Goal: Task Accomplishment & Management: Use online tool/utility

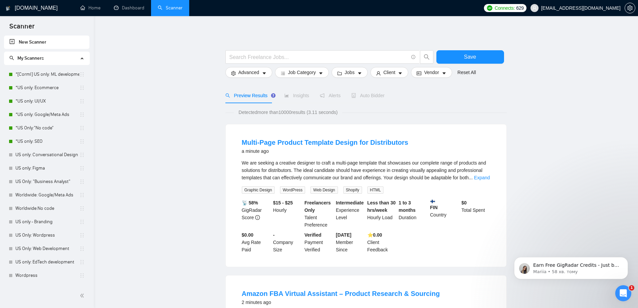
click at [628, 291] on div "Відкрити програму для спілкування Intercom" at bounding box center [624, 293] width 22 height 22
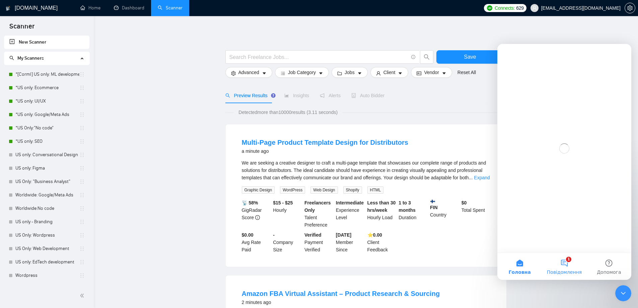
click at [567, 266] on button "1 Повідомлення" at bounding box center [564, 266] width 45 height 27
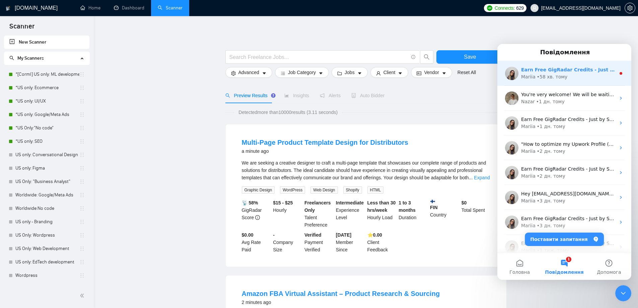
click at [562, 74] on div "• 58 хв. тому" at bounding box center [552, 76] width 31 height 7
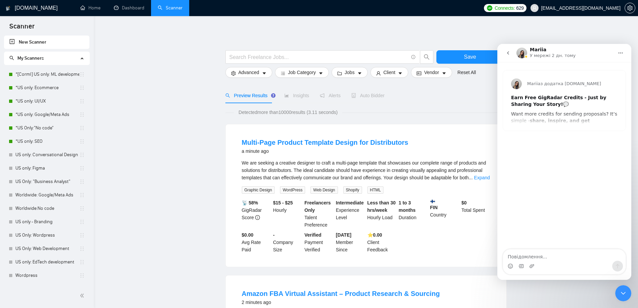
click at [508, 55] on icon "go back" at bounding box center [508, 52] width 5 height 5
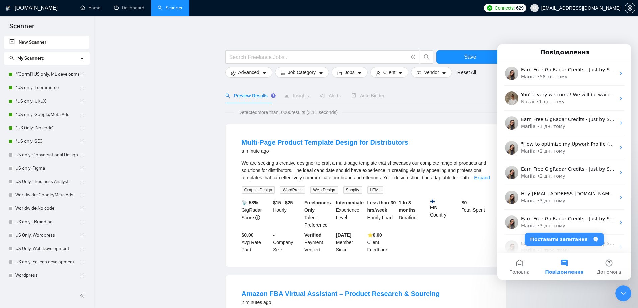
click at [627, 293] on icon "Закрити програму для спілкування Intercom" at bounding box center [624, 293] width 8 height 8
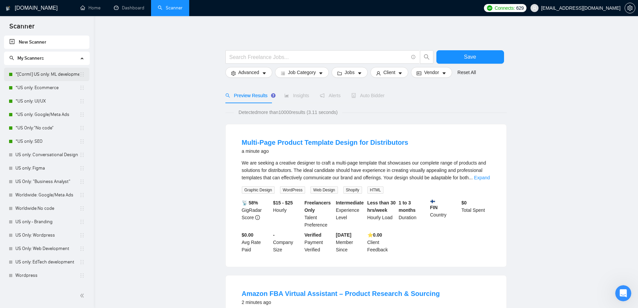
click at [58, 76] on link "*[Corml] US only: ML development" at bounding box center [47, 74] width 64 height 13
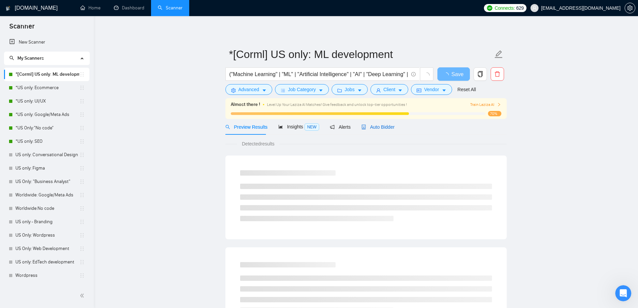
click at [381, 127] on span "Auto Bidder" at bounding box center [378, 126] width 33 height 5
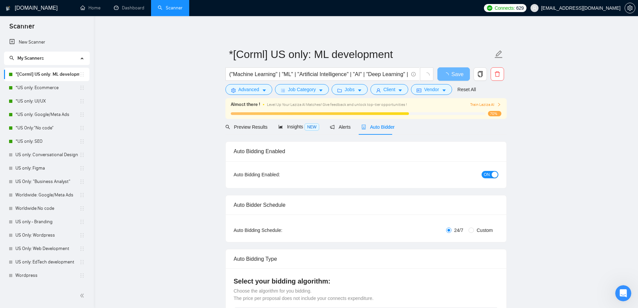
radio input "false"
radio input "true"
checkbox input "true"
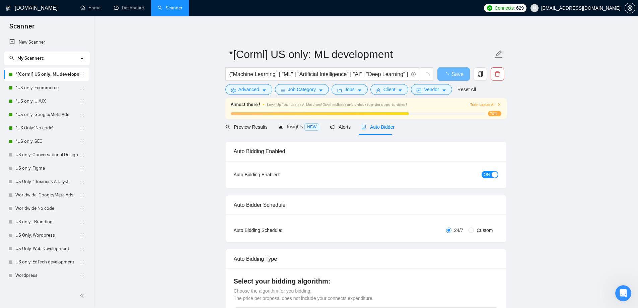
checkbox input "true"
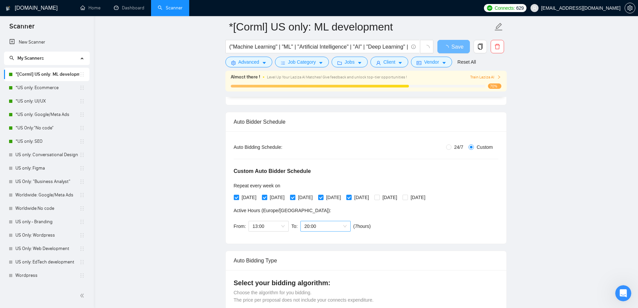
scroll to position [101, 0]
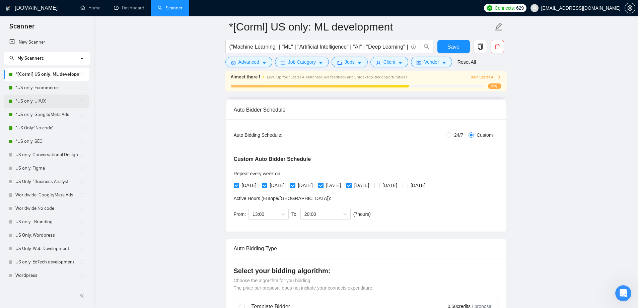
click at [47, 102] on link "*US only: UI/UX" at bounding box center [47, 101] width 64 height 13
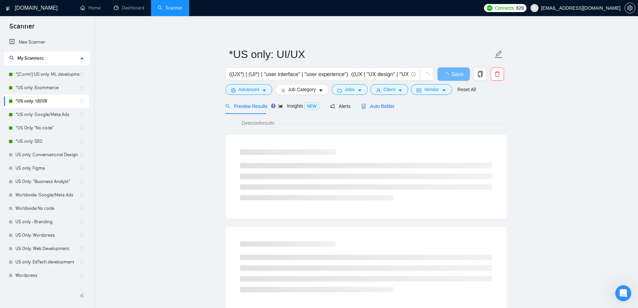
click at [368, 104] on span "Auto Bidder" at bounding box center [378, 106] width 33 height 5
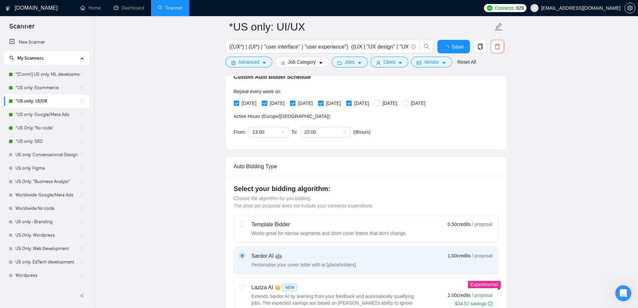
scroll to position [168, 0]
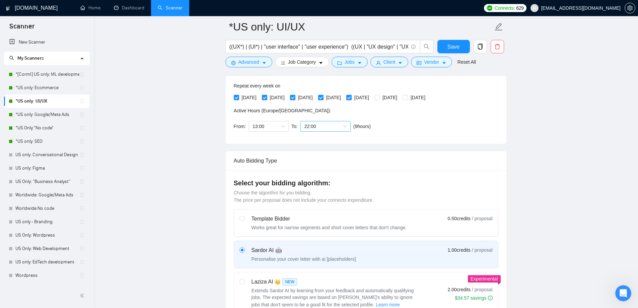
click at [338, 129] on span "22:00" at bounding box center [326, 126] width 42 height 10
click at [313, 192] on div "20:00" at bounding box center [324, 192] width 42 height 7
click at [459, 43] on span "Save" at bounding box center [454, 47] width 12 height 8
checkbox input "true"
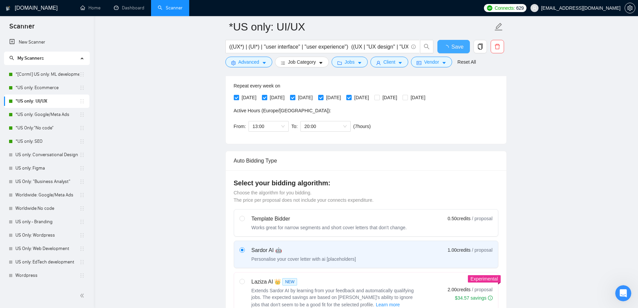
checkbox input "true"
click at [52, 126] on link "*US Only:"No code"" at bounding box center [47, 127] width 64 height 13
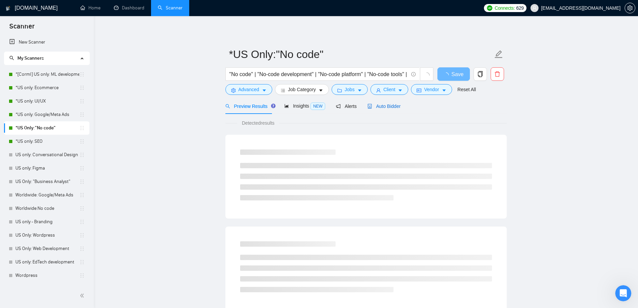
click at [371, 106] on span "Auto Bidder" at bounding box center [384, 106] width 33 height 5
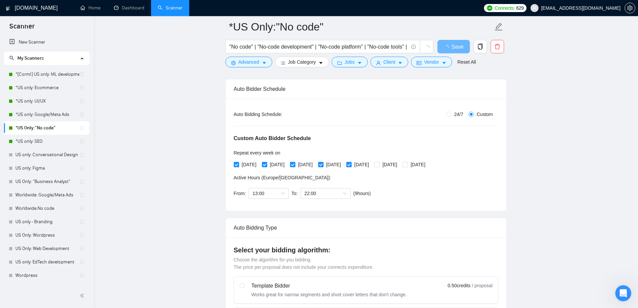
scroll to position [134, 0]
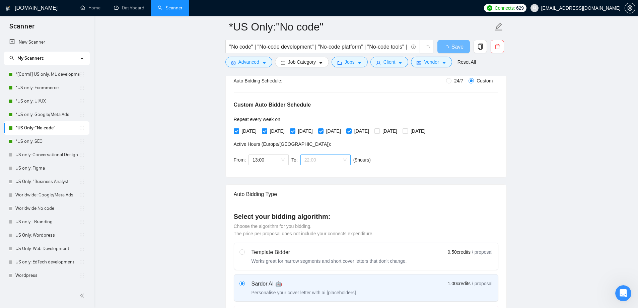
click at [314, 158] on span "22:00" at bounding box center [326, 160] width 42 height 10
click at [321, 225] on div "20:00" at bounding box center [324, 226] width 42 height 7
click at [457, 46] on span "Save" at bounding box center [454, 47] width 12 height 8
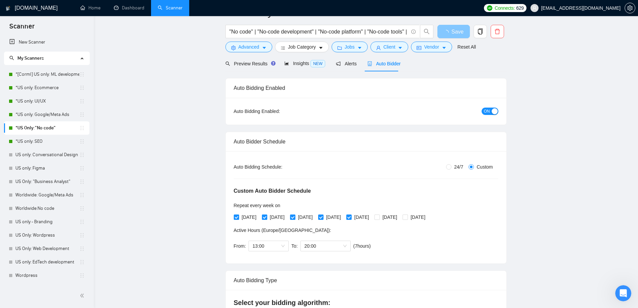
scroll to position [0, 0]
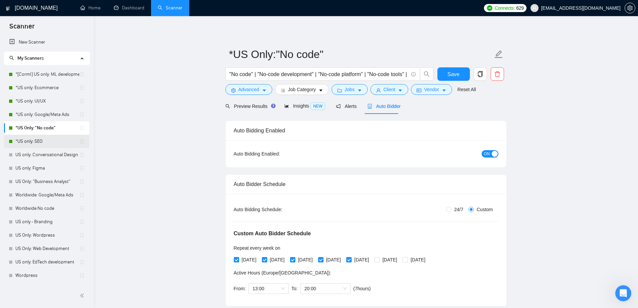
click at [47, 141] on link "*US only: SEO" at bounding box center [47, 141] width 64 height 13
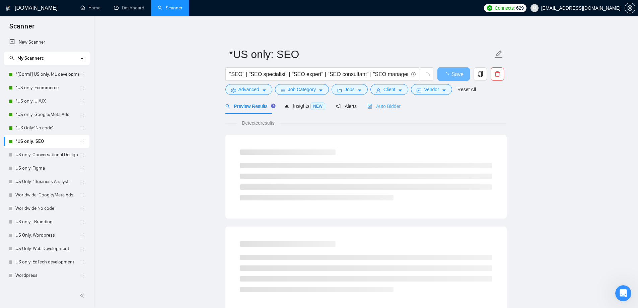
click at [376, 112] on div "Auto Bidder" at bounding box center [384, 106] width 33 height 16
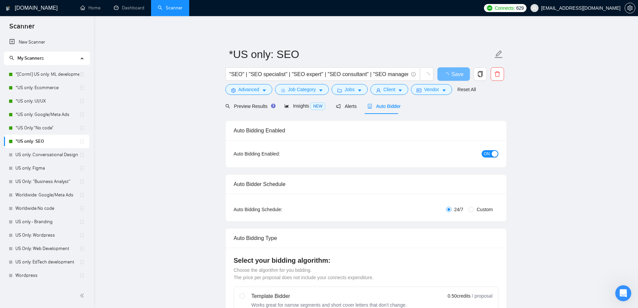
checkbox input "true"
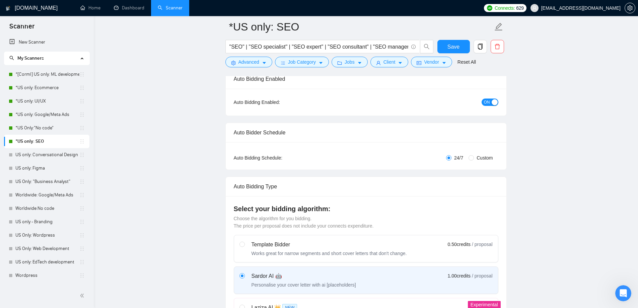
scroll to position [34, 0]
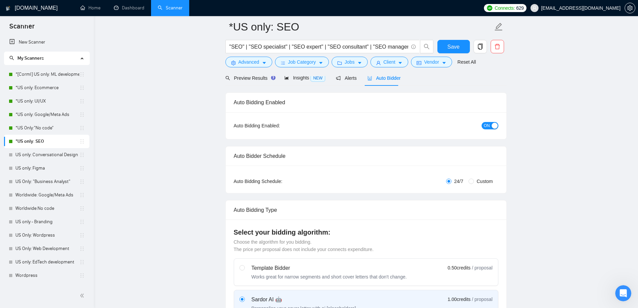
click at [486, 179] on span "Custom" at bounding box center [484, 181] width 21 height 7
click at [474, 179] on input "Custom" at bounding box center [471, 181] width 5 height 5
radio input "true"
radio input "false"
checkbox input "true"
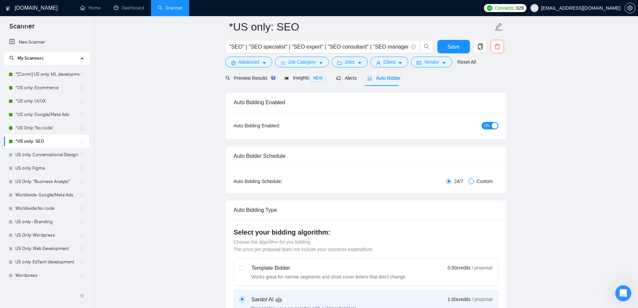
checkbox input "true"
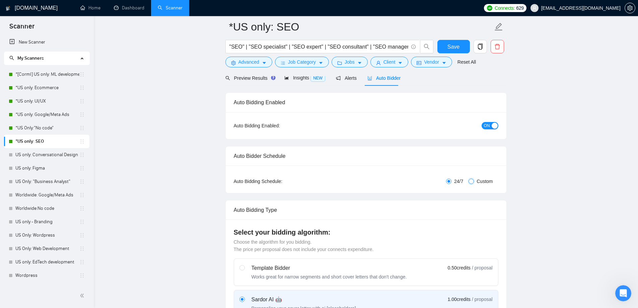
checkbox input "true"
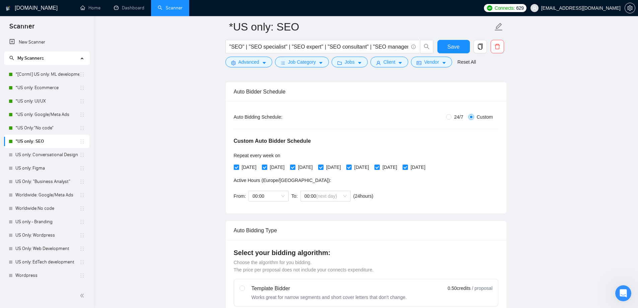
scroll to position [101, 0]
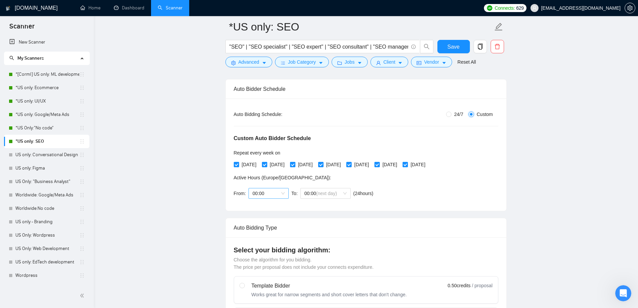
click at [285, 193] on div "00:00" at bounding box center [269, 193] width 40 height 11
click at [268, 245] on div "13:00" at bounding box center [268, 244] width 32 height 7
click at [328, 194] on span "(next day)" at bounding box center [326, 193] width 21 height 5
click at [316, 248] on div "20:00" at bounding box center [324, 248] width 42 height 7
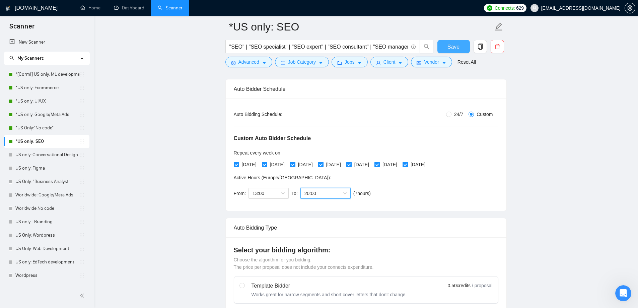
click at [450, 48] on span "Save" at bounding box center [454, 47] width 12 height 8
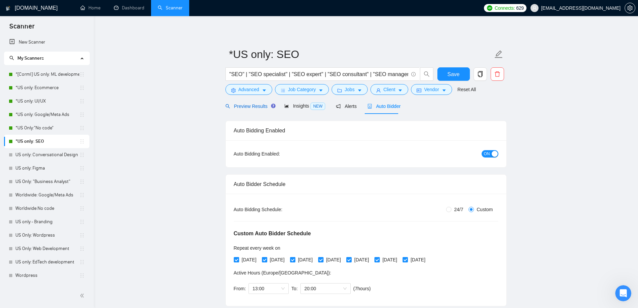
click at [241, 108] on span "Preview Results" at bounding box center [250, 106] width 48 height 5
